Goal: Find specific page/section: Find specific page/section

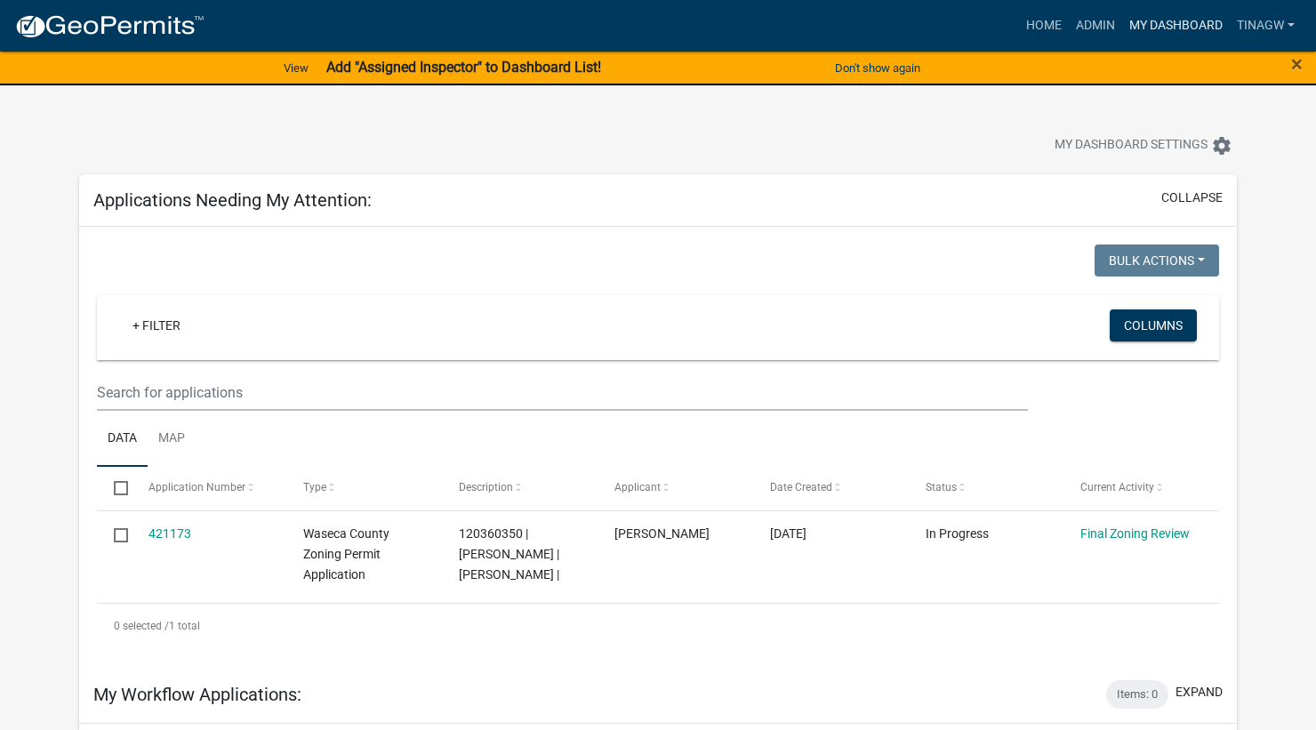
click at [1160, 21] on link "My Dashboard" at bounding box center [1176, 26] width 108 height 34
click at [1098, 18] on link "Admin" at bounding box center [1095, 26] width 53 height 34
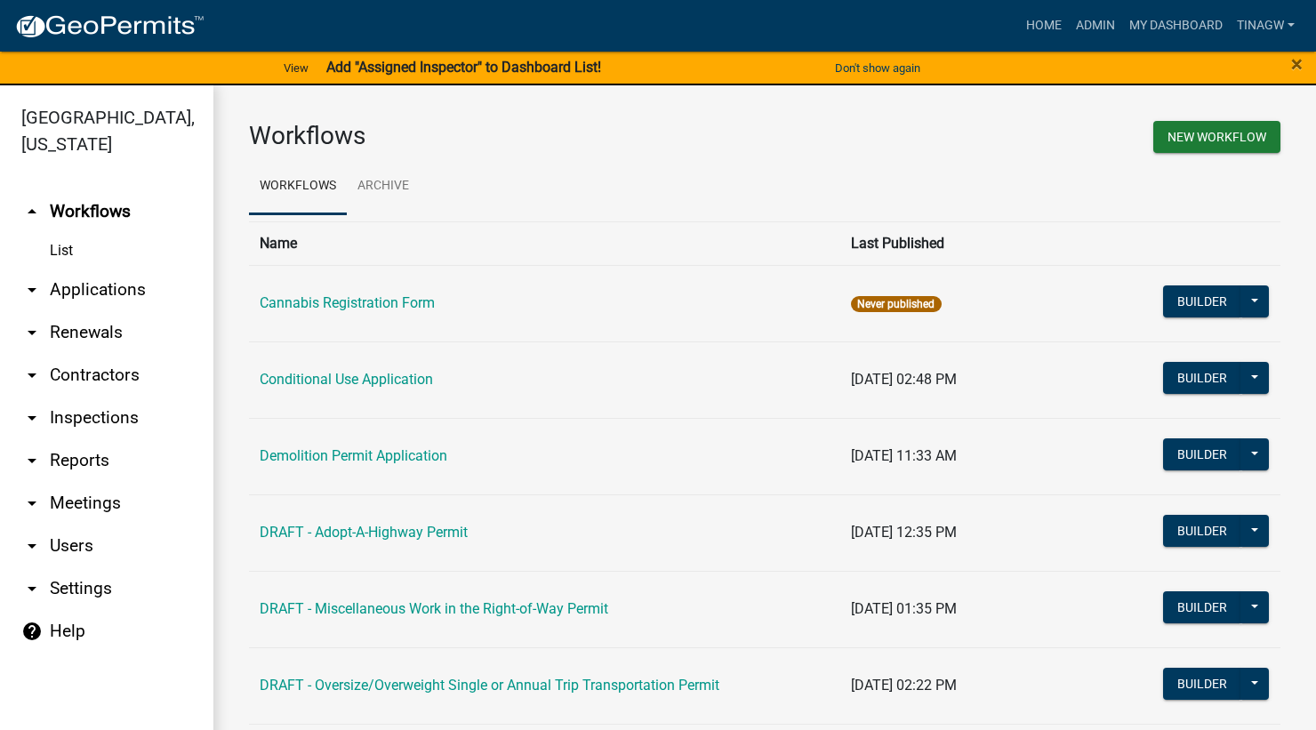
click at [99, 285] on link "arrow_drop_down Applications" at bounding box center [106, 290] width 213 height 43
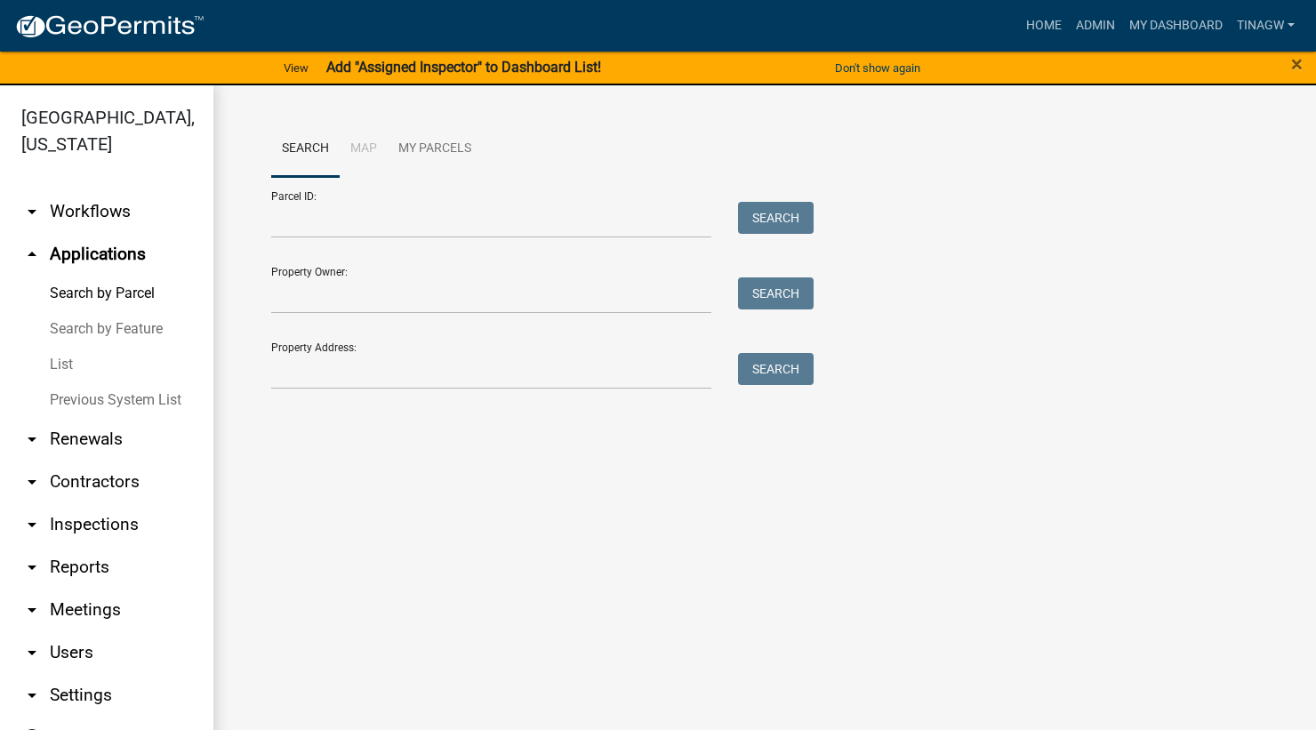
click at [64, 365] on link "List" at bounding box center [106, 365] width 213 height 36
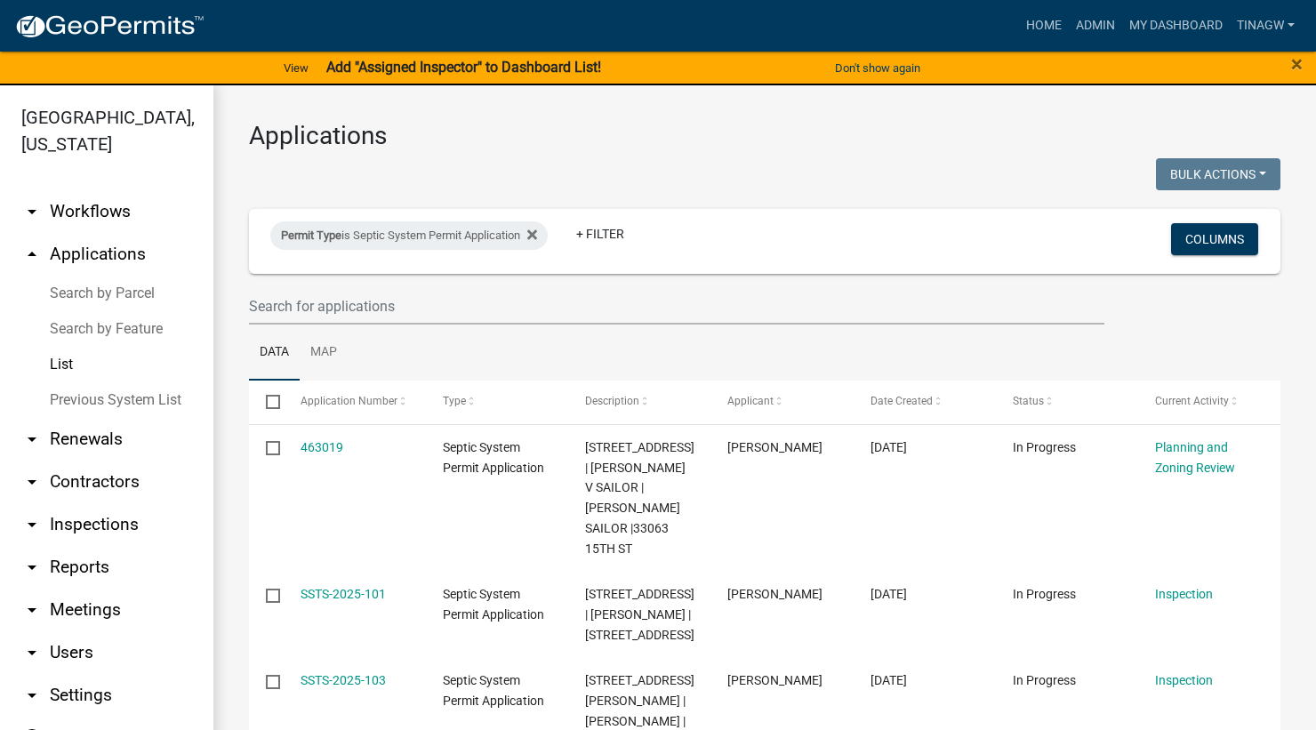
click at [669, 148] on h3 "Applications" at bounding box center [764, 136] width 1031 height 30
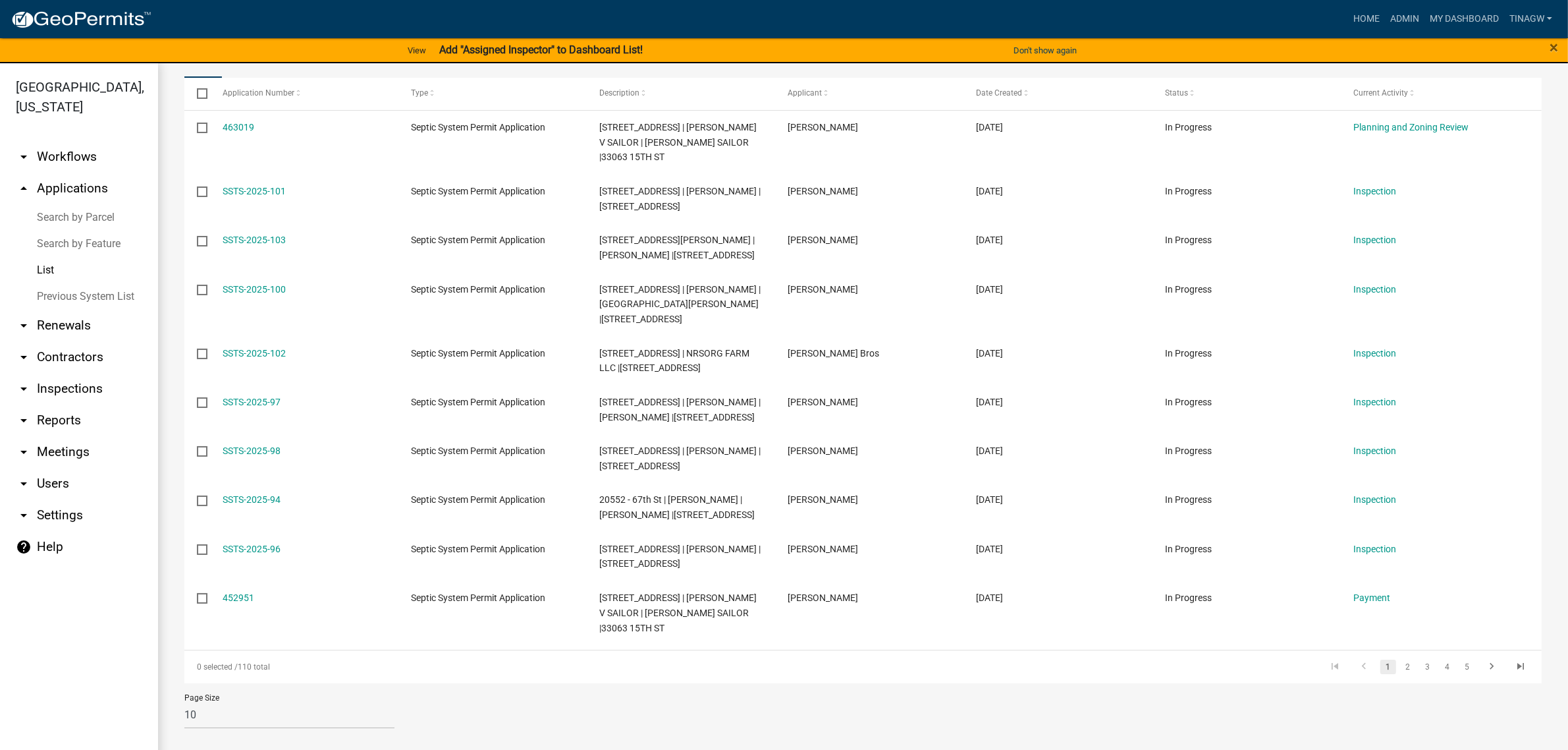
scroll to position [218, 0]
drag, startPoint x: 1232, startPoint y: 0, endPoint x: 1121, endPoint y: 680, distance: 689.0
click at [974, 540] on div "0 selected / 110 total 1 2 3 4 5" at bounding box center [863, 667] width 1357 height 33
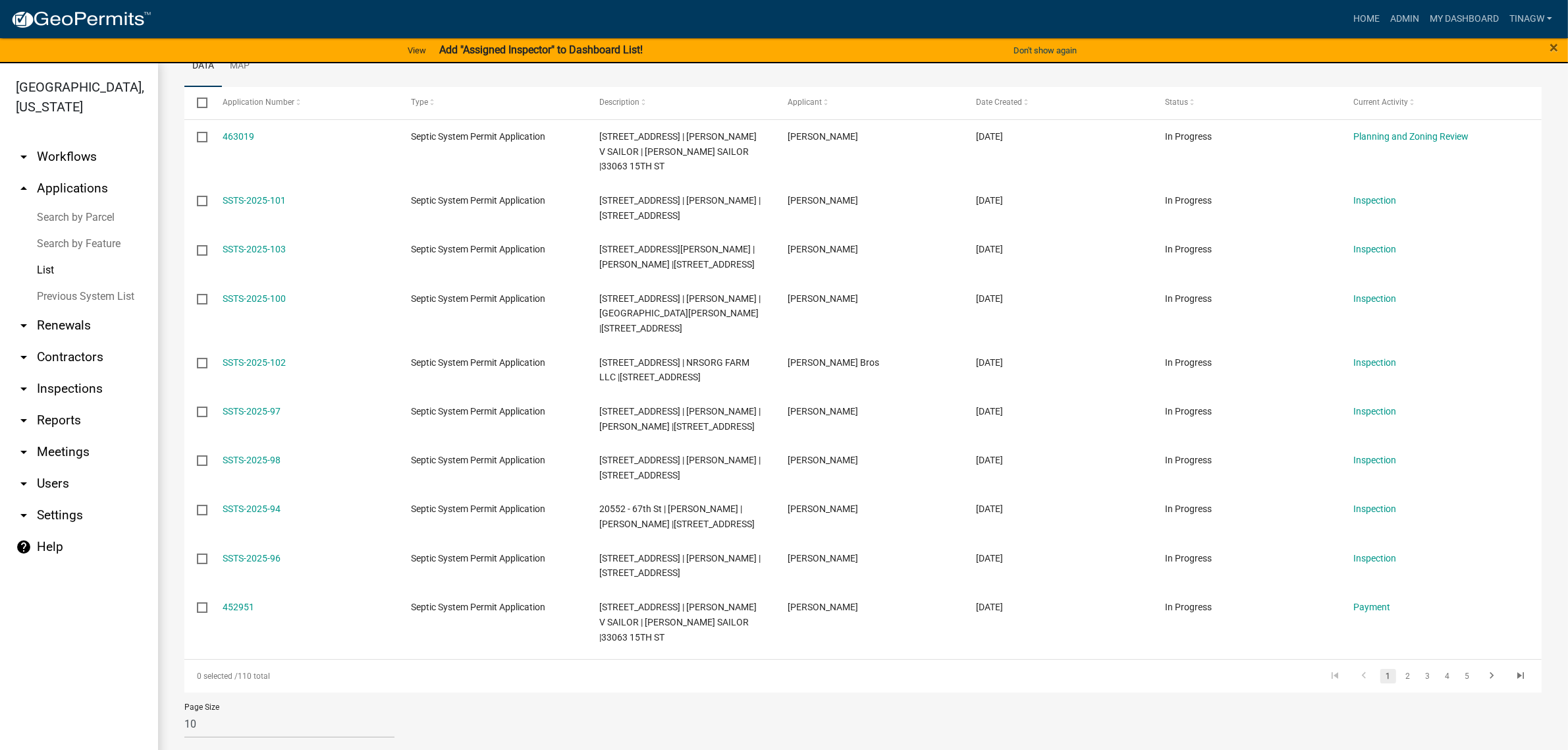
scroll to position [182, 0]
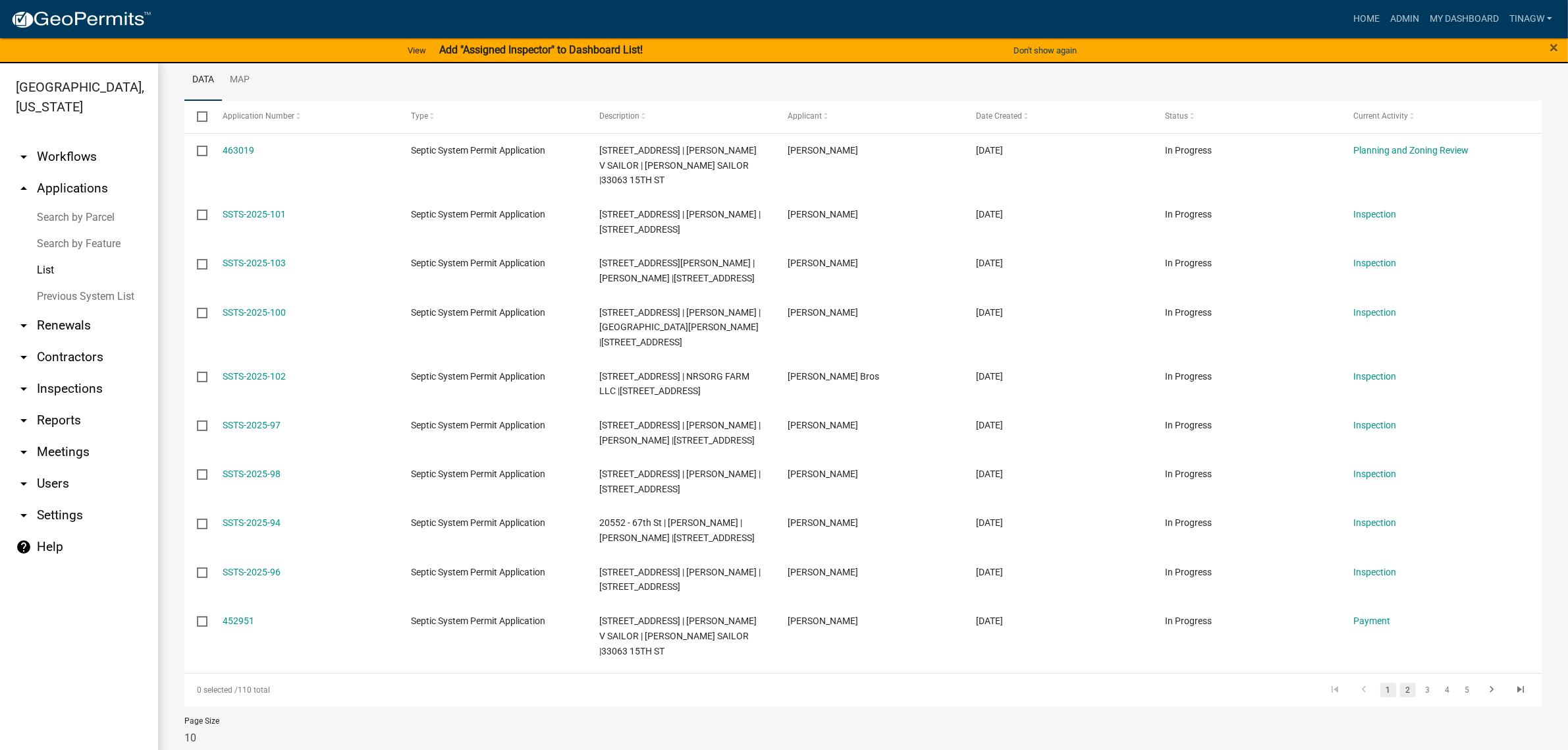
click at [974, 540] on link "2" at bounding box center [1407, 690] width 16 height 15
